Goal: Task Accomplishment & Management: Manage account settings

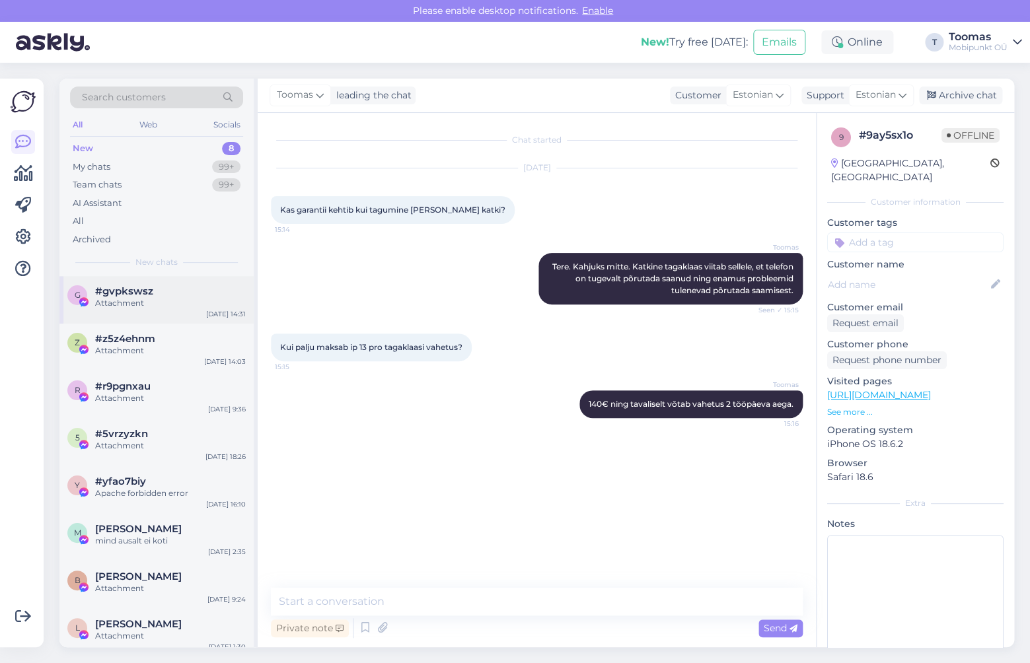
click at [134, 321] on div "g #gvpkswsz Attachment [DATE] 14:31" at bounding box center [156, 300] width 194 height 48
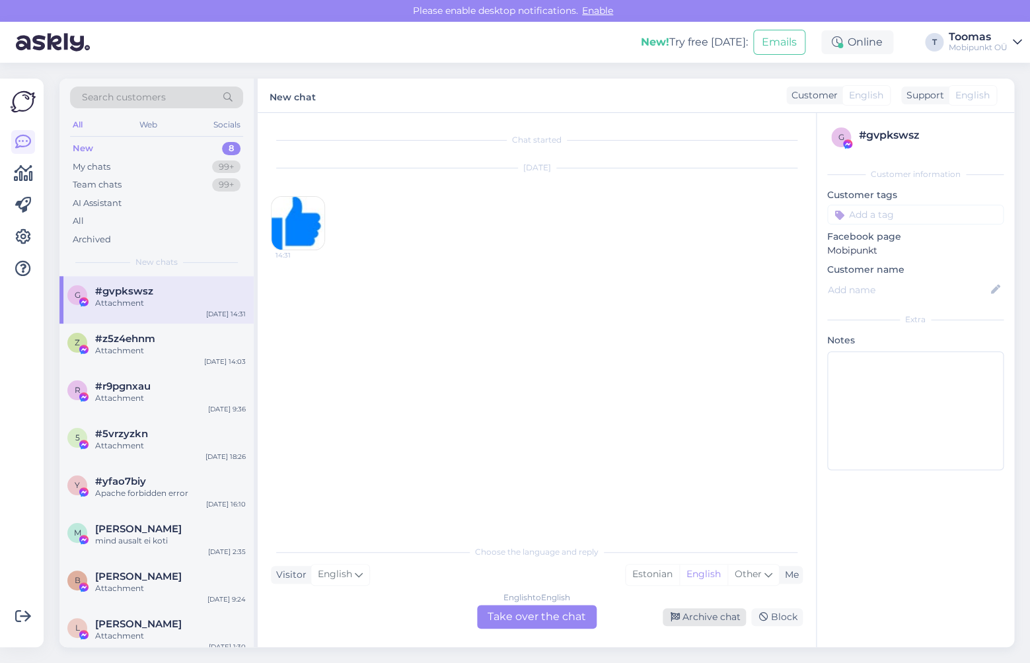
click at [696, 616] on div "Archive chat" at bounding box center [704, 617] width 83 height 18
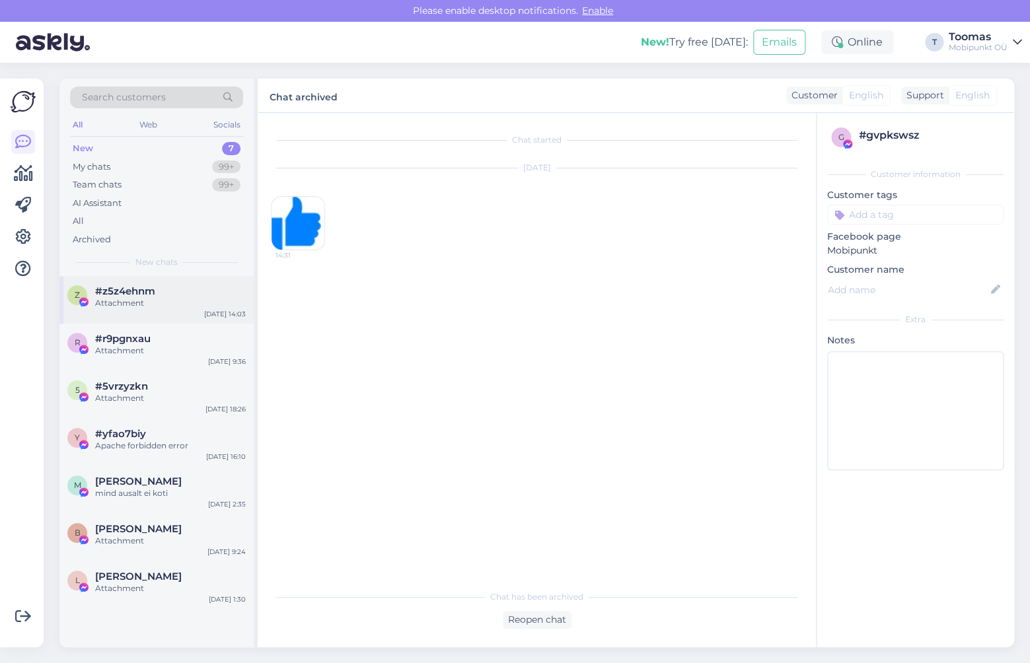
click at [173, 281] on div "z #z5z4ehnm Attachment [DATE] 14:03" at bounding box center [156, 300] width 194 height 48
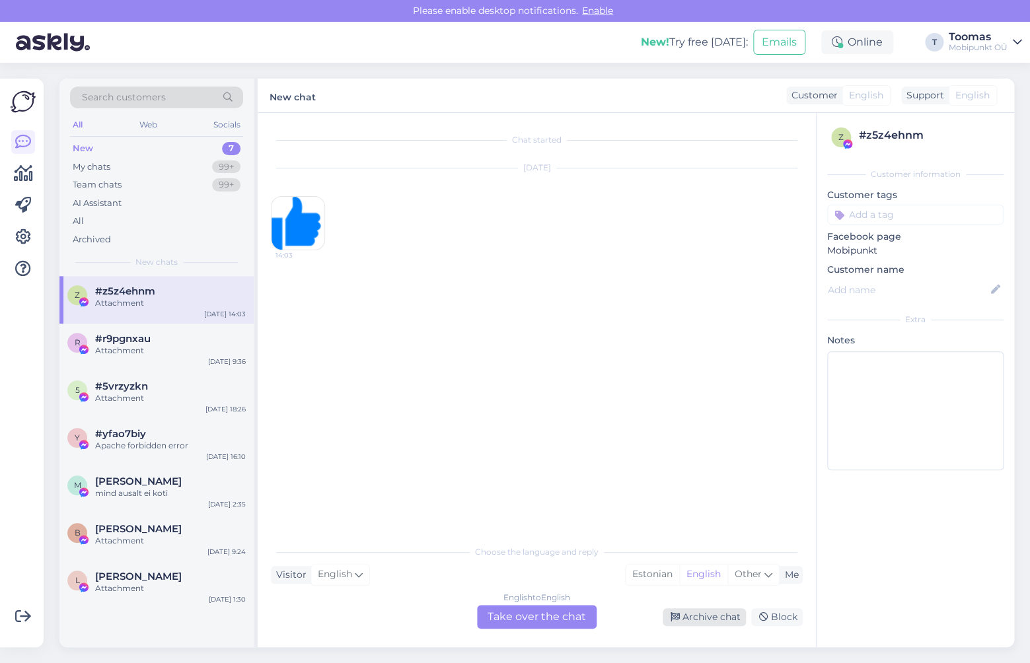
click at [702, 616] on div "Archive chat" at bounding box center [704, 617] width 83 height 18
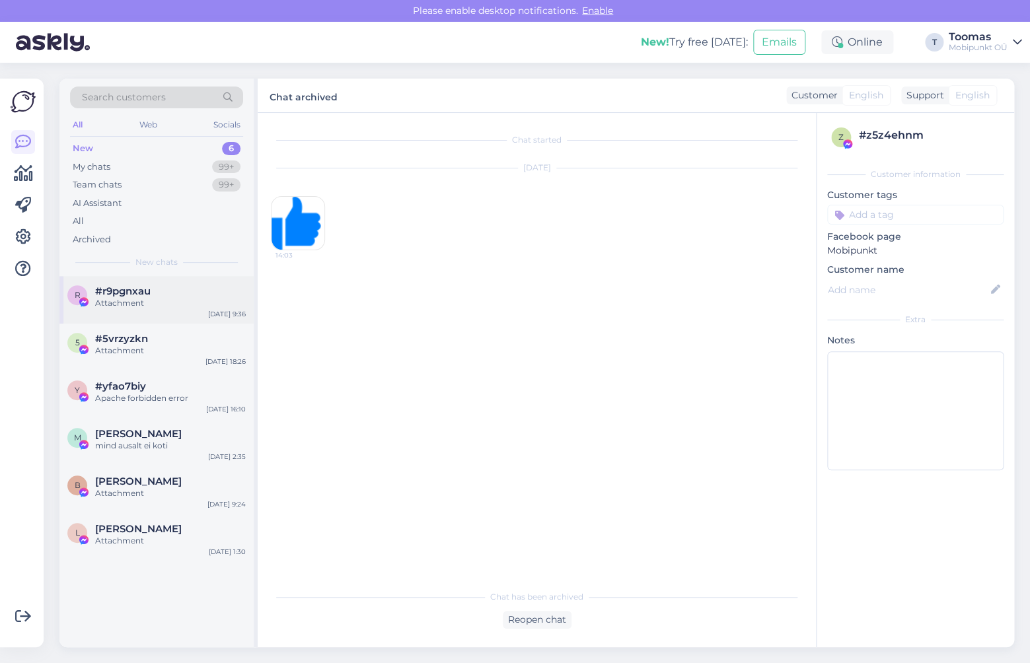
click at [220, 302] on div "Attachment" at bounding box center [170, 303] width 151 height 12
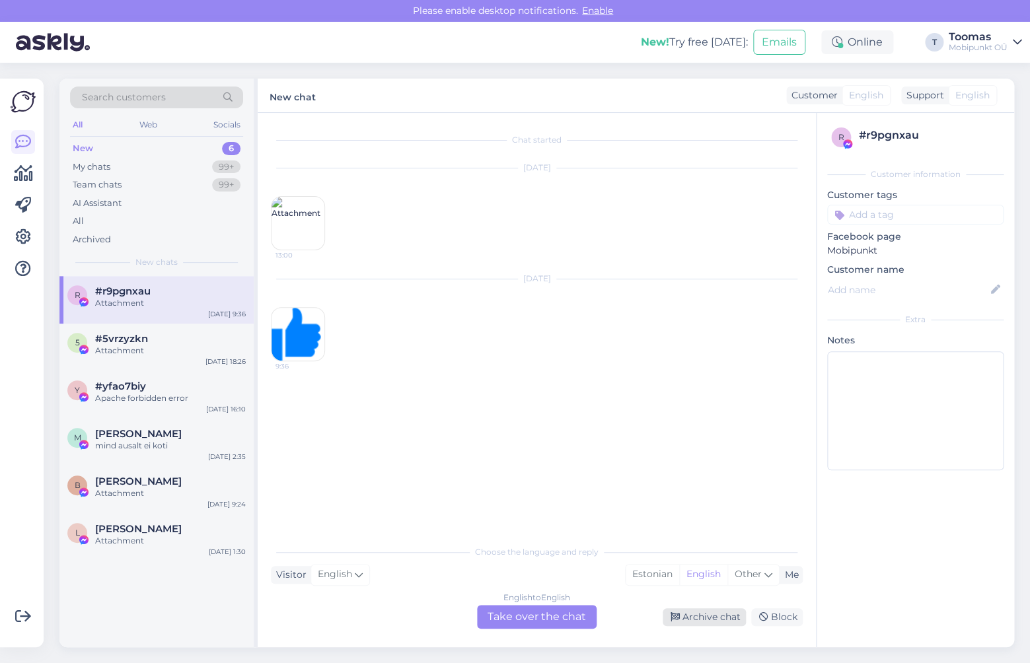
click at [708, 620] on div "Archive chat" at bounding box center [704, 617] width 83 height 18
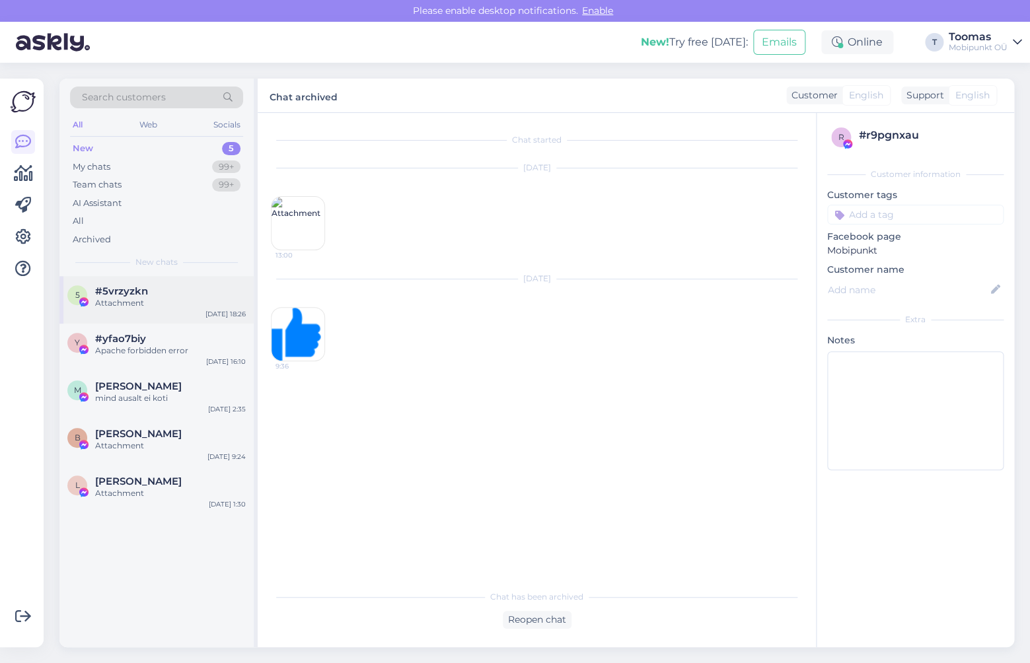
click at [158, 289] on div "#5vrzyzkn" at bounding box center [170, 291] width 151 height 12
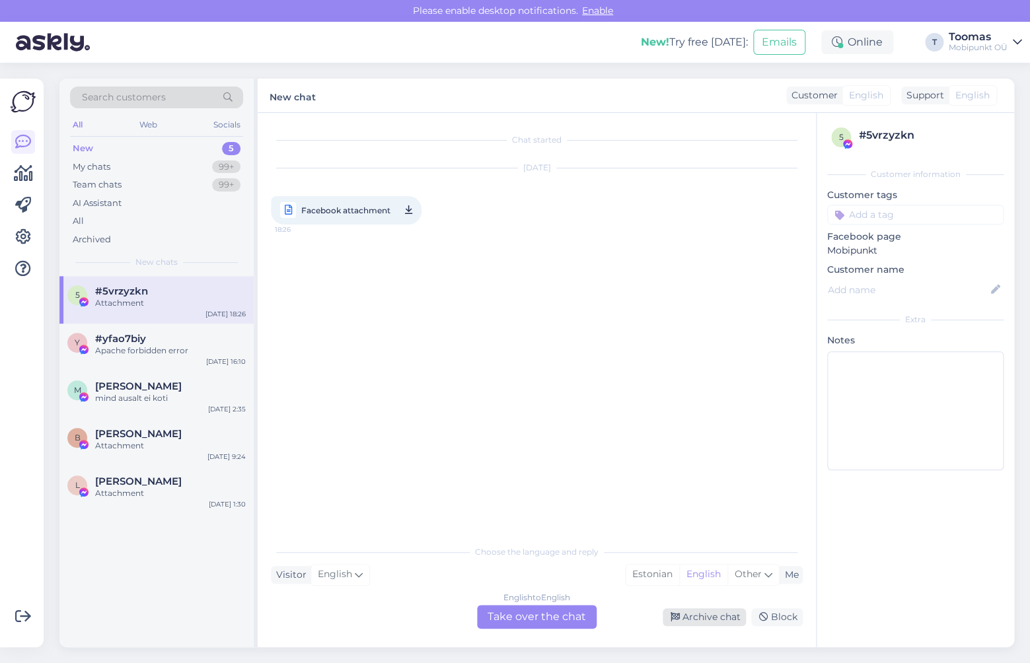
click at [700, 610] on div "Archive chat" at bounding box center [704, 617] width 83 height 18
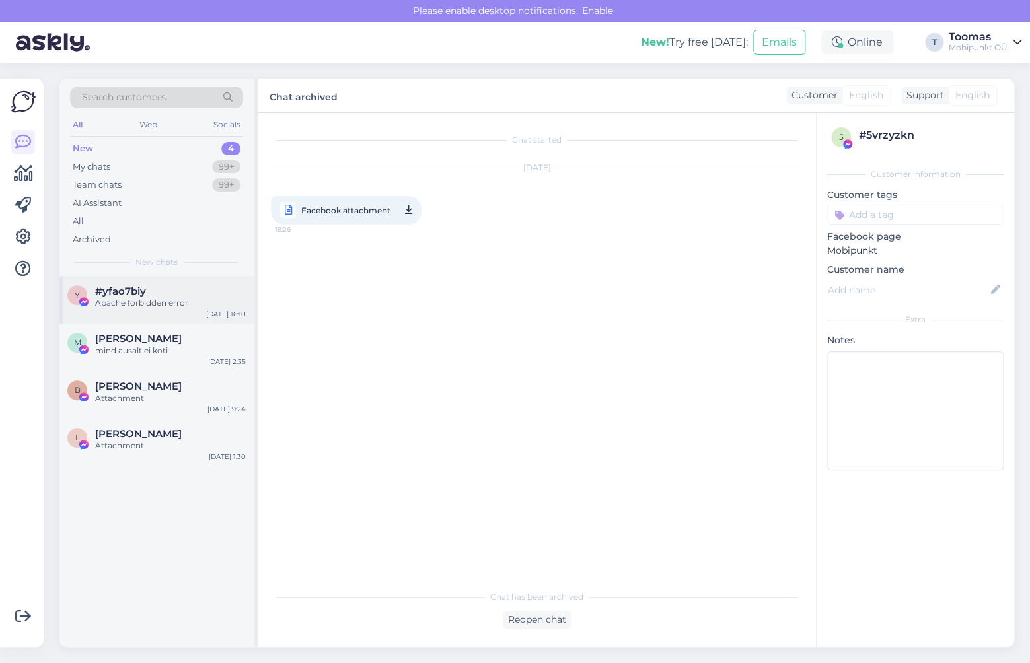
click at [200, 284] on div "y #yfao7biy Apache forbidden error [DATE] 16:10" at bounding box center [156, 300] width 194 height 48
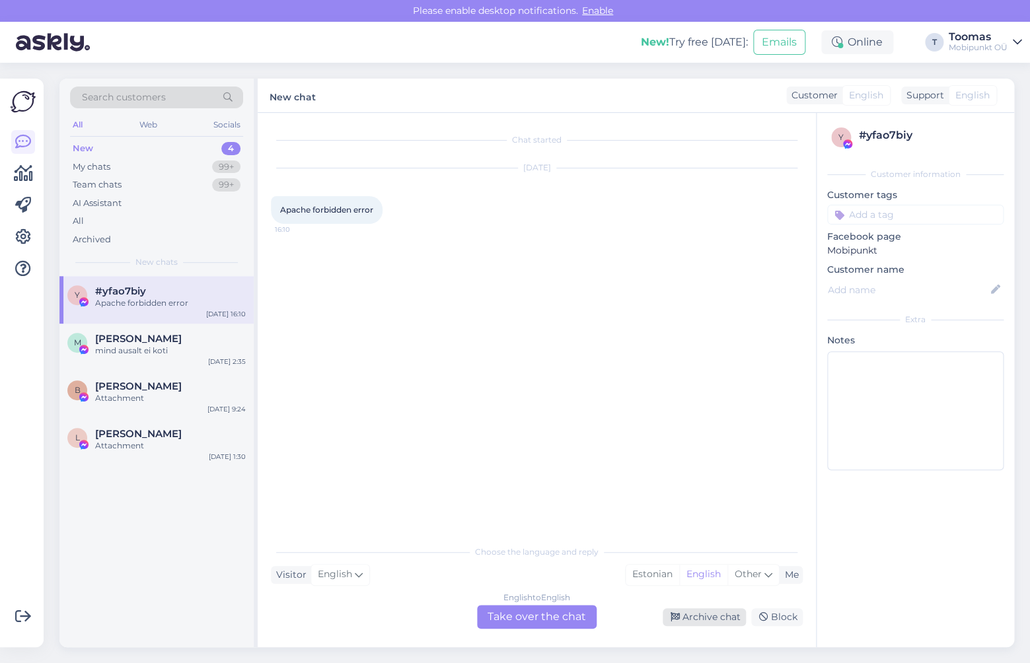
click at [716, 619] on div "Archive chat" at bounding box center [704, 617] width 83 height 18
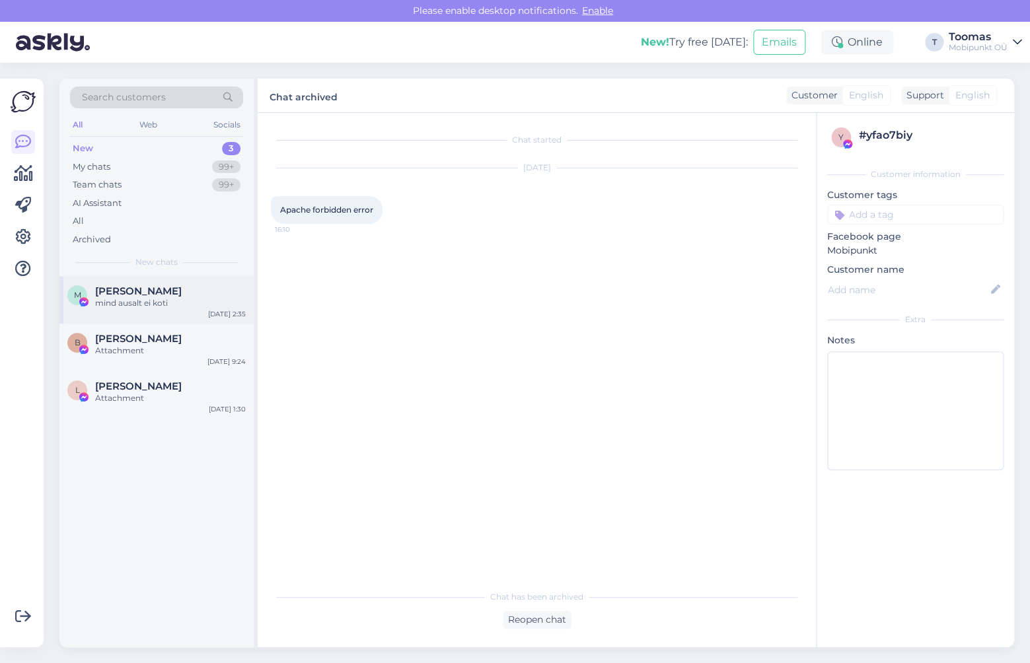
click at [163, 296] on span "[PERSON_NAME]" at bounding box center [138, 291] width 87 height 12
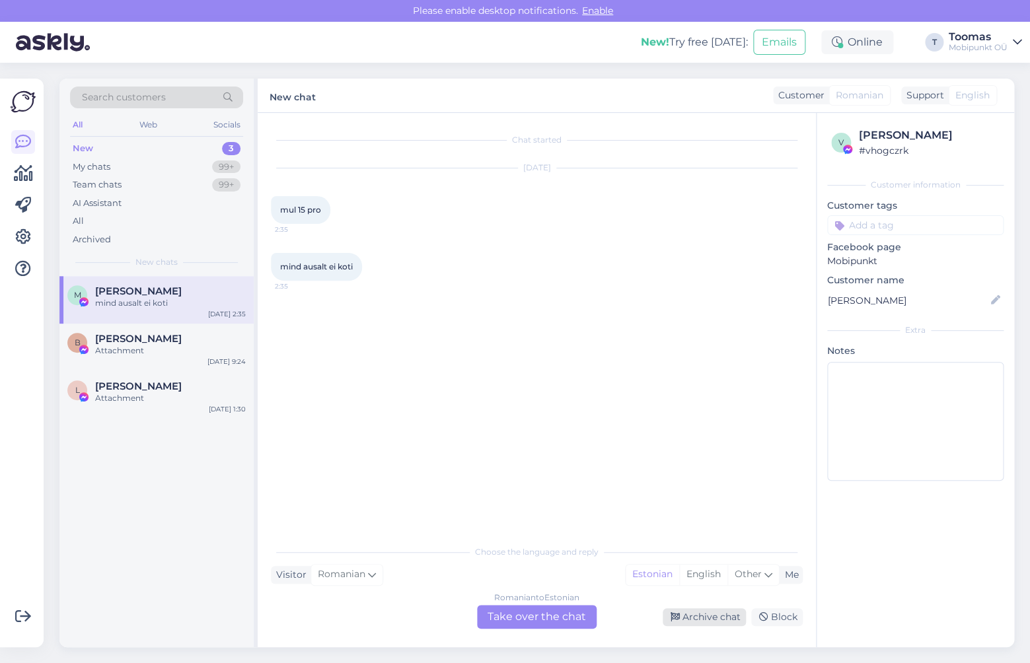
click at [679, 620] on icon at bounding box center [675, 617] width 9 height 9
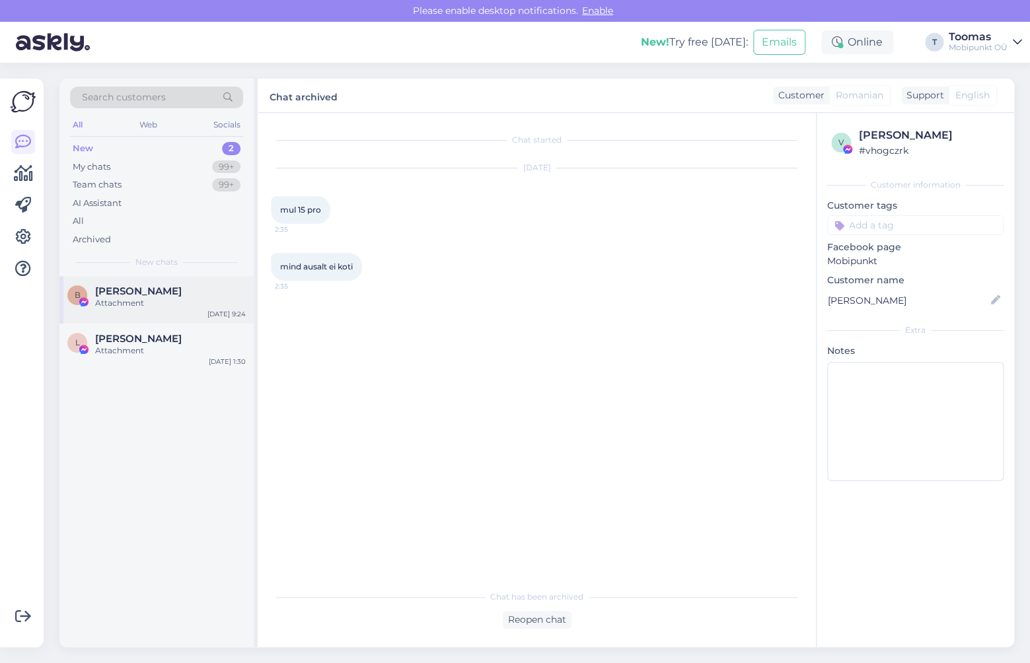
click at [135, 298] on div "Attachment" at bounding box center [170, 303] width 151 height 12
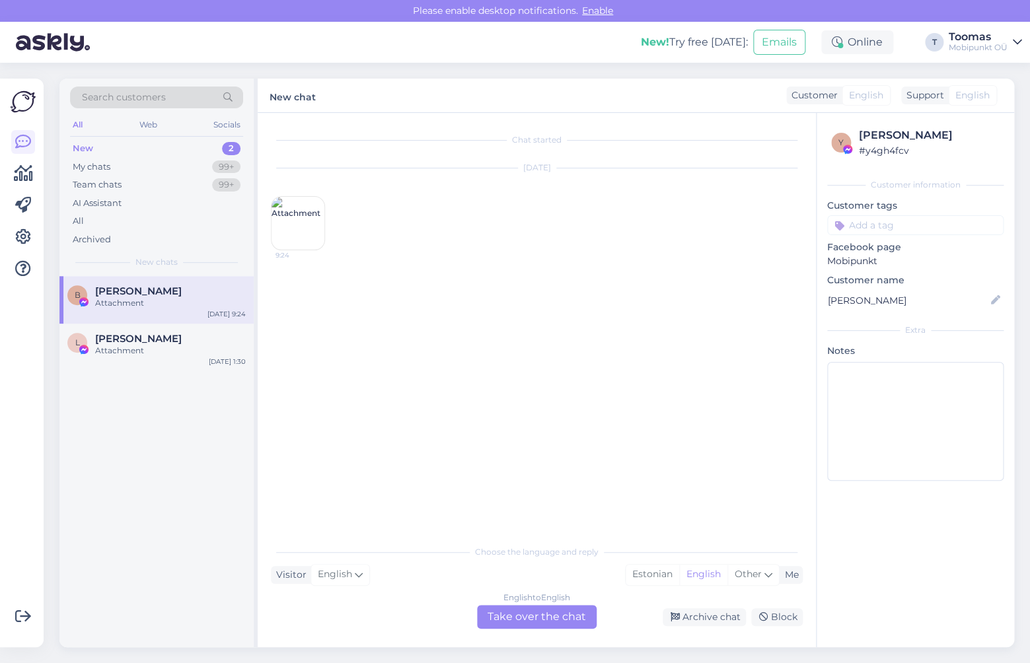
click at [723, 630] on div "Chat started [DATE] 9:24 Choose the language and reply Visitor English Me Eston…" at bounding box center [537, 380] width 558 height 534
click at [717, 622] on div "Archive chat" at bounding box center [704, 617] width 83 height 18
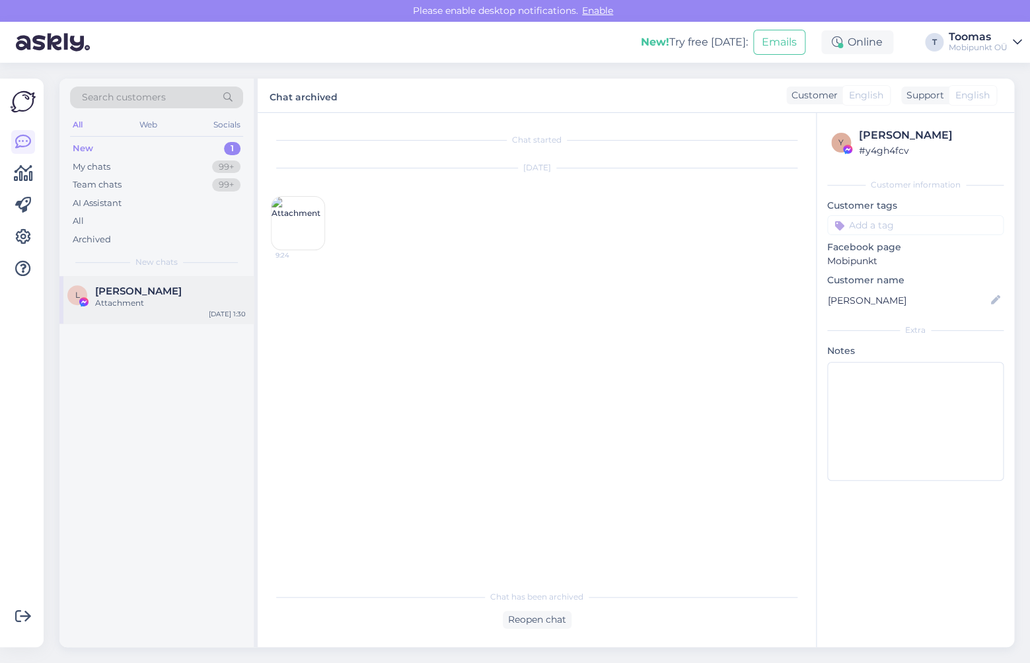
click at [136, 301] on div "Attachment" at bounding box center [170, 303] width 151 height 12
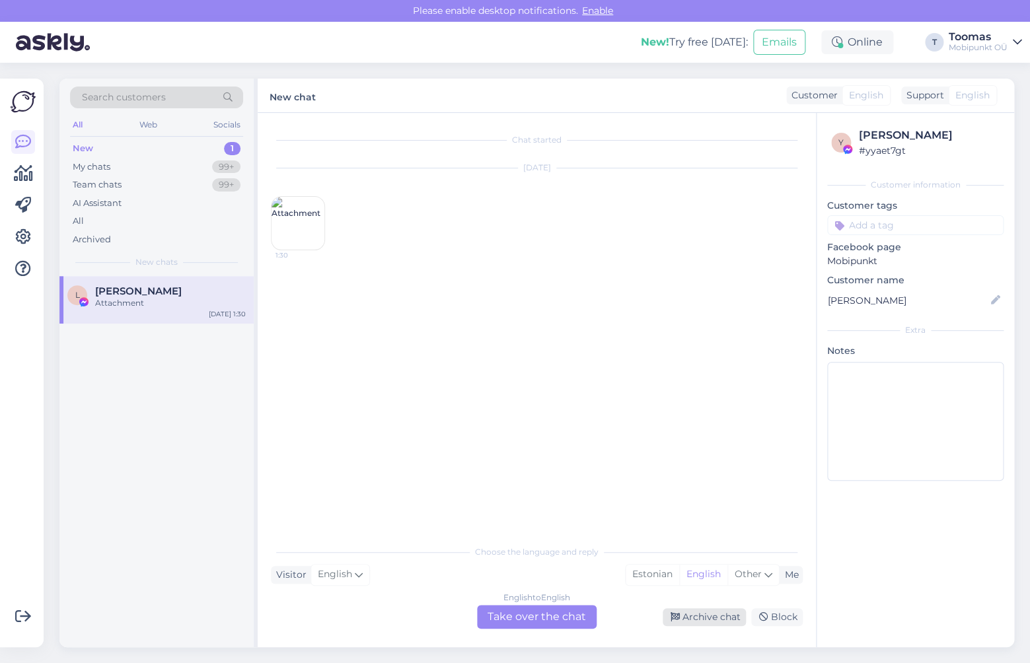
click at [711, 614] on div "Archive chat" at bounding box center [704, 617] width 83 height 18
